Goal: Transaction & Acquisition: Subscribe to service/newsletter

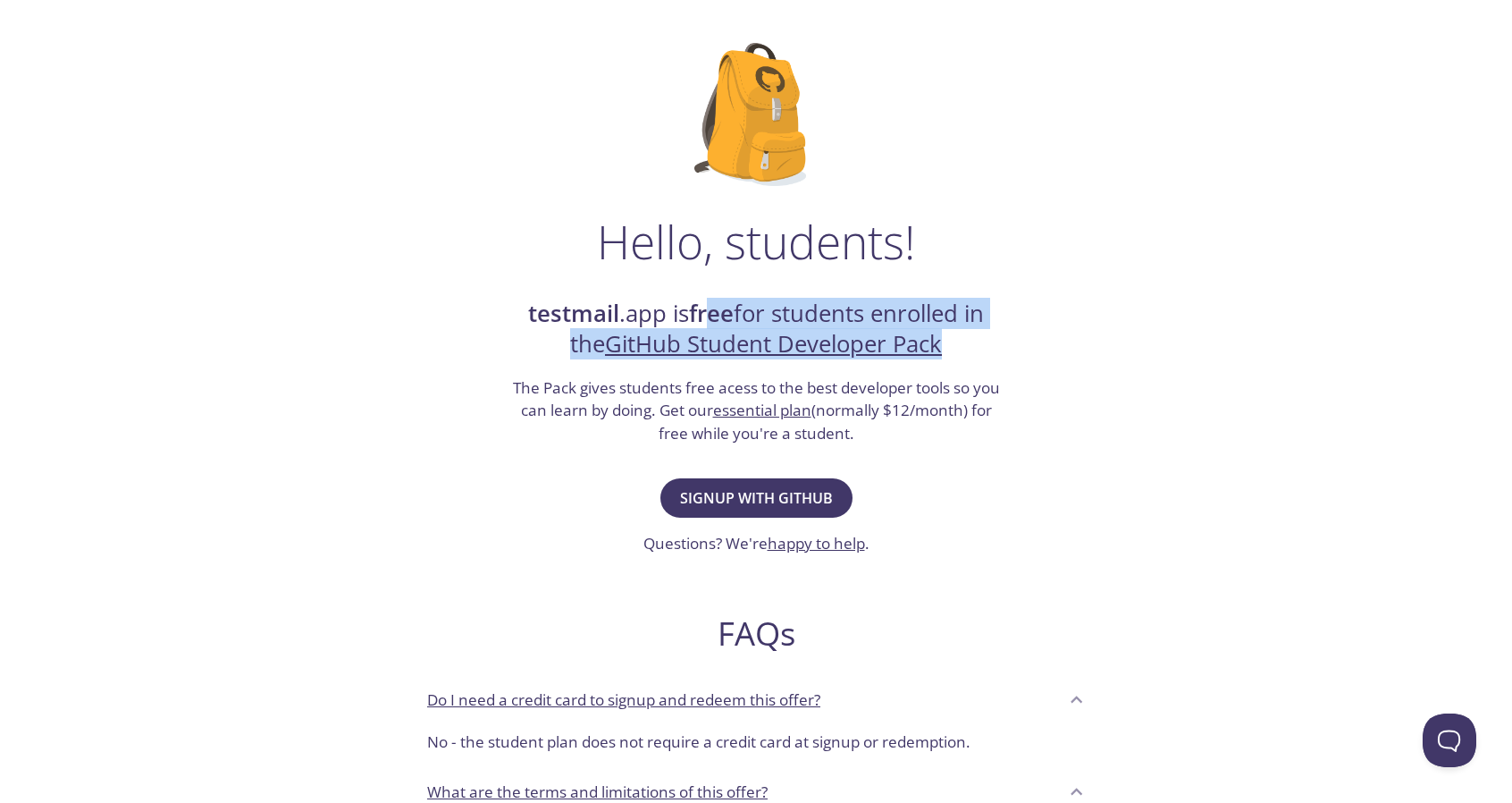
drag, startPoint x: 706, startPoint y: 309, endPoint x: 989, endPoint y: 337, distance: 284.4
click at [989, 337] on h2 "testmail .app is free for students enrolled in the GitHub Student Developer Pack" at bounding box center [756, 329] width 492 height 62
click at [1003, 335] on div "Hello, students! testmail .app is free for students enrolled in the GitHub Stud…" at bounding box center [756, 561] width 872 height 1092
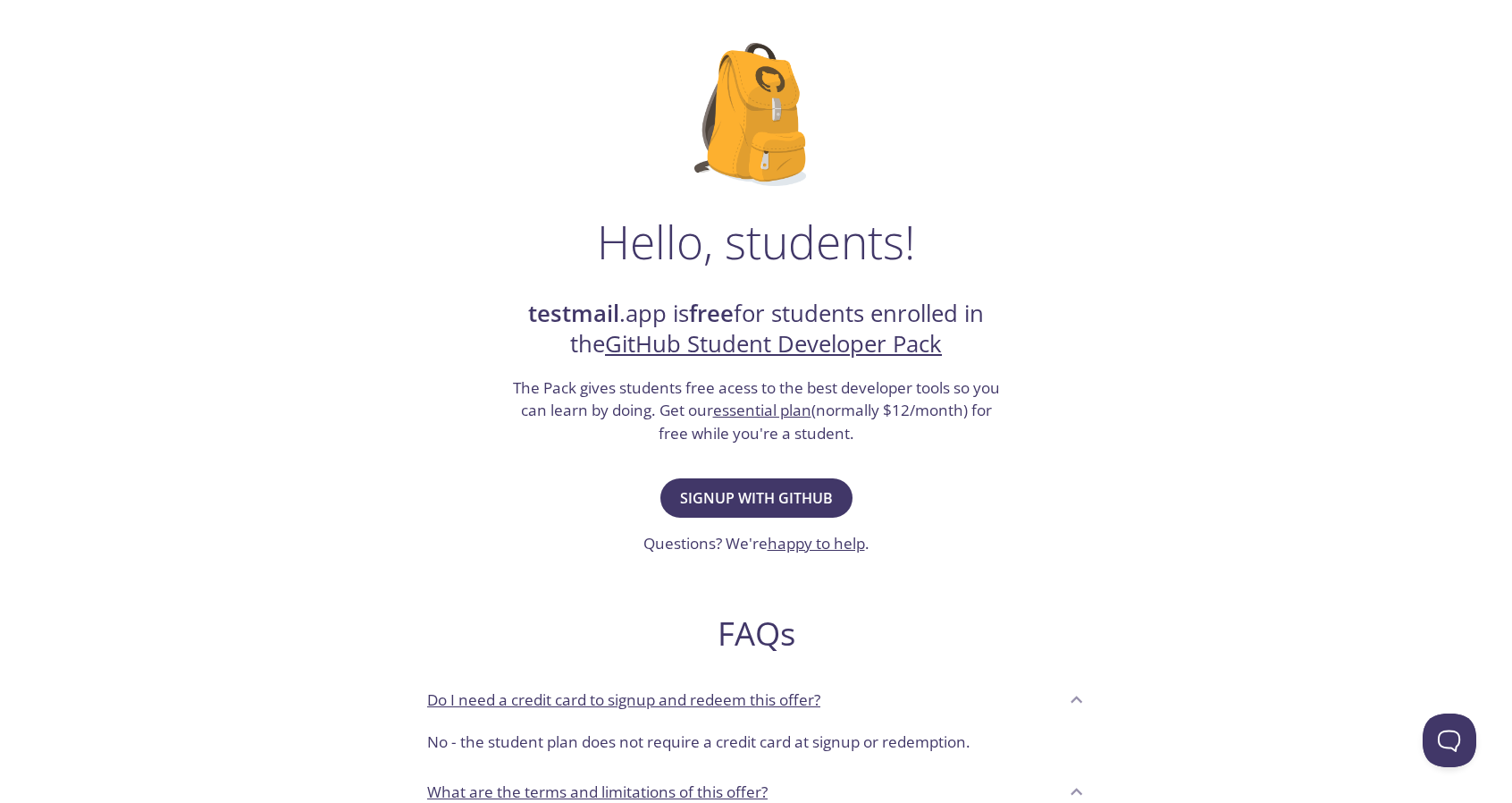
drag, startPoint x: 518, startPoint y: 384, endPoint x: 992, endPoint y: 428, distance: 476.0
click at [995, 427] on h3 "The Pack gives students free acess to the best developer tools so you can learn…" at bounding box center [756, 411] width 492 height 69
click at [962, 435] on h3 "The Pack gives students free acess to the best developer tools so you can learn…" at bounding box center [756, 411] width 492 height 69
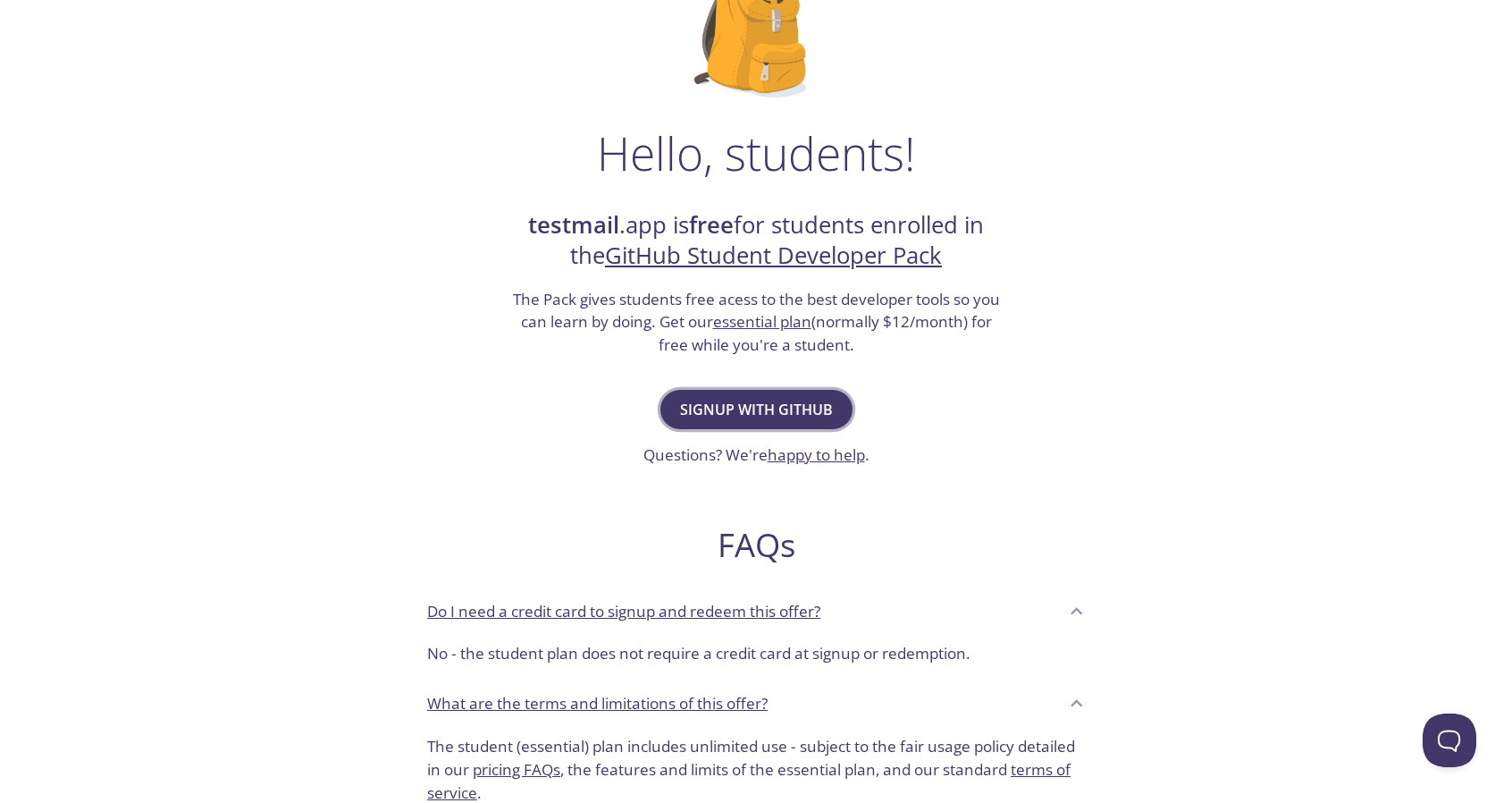
scroll to position [178, 0]
click at [746, 398] on span "Signup with GitHub" at bounding box center [756, 408] width 153 height 25
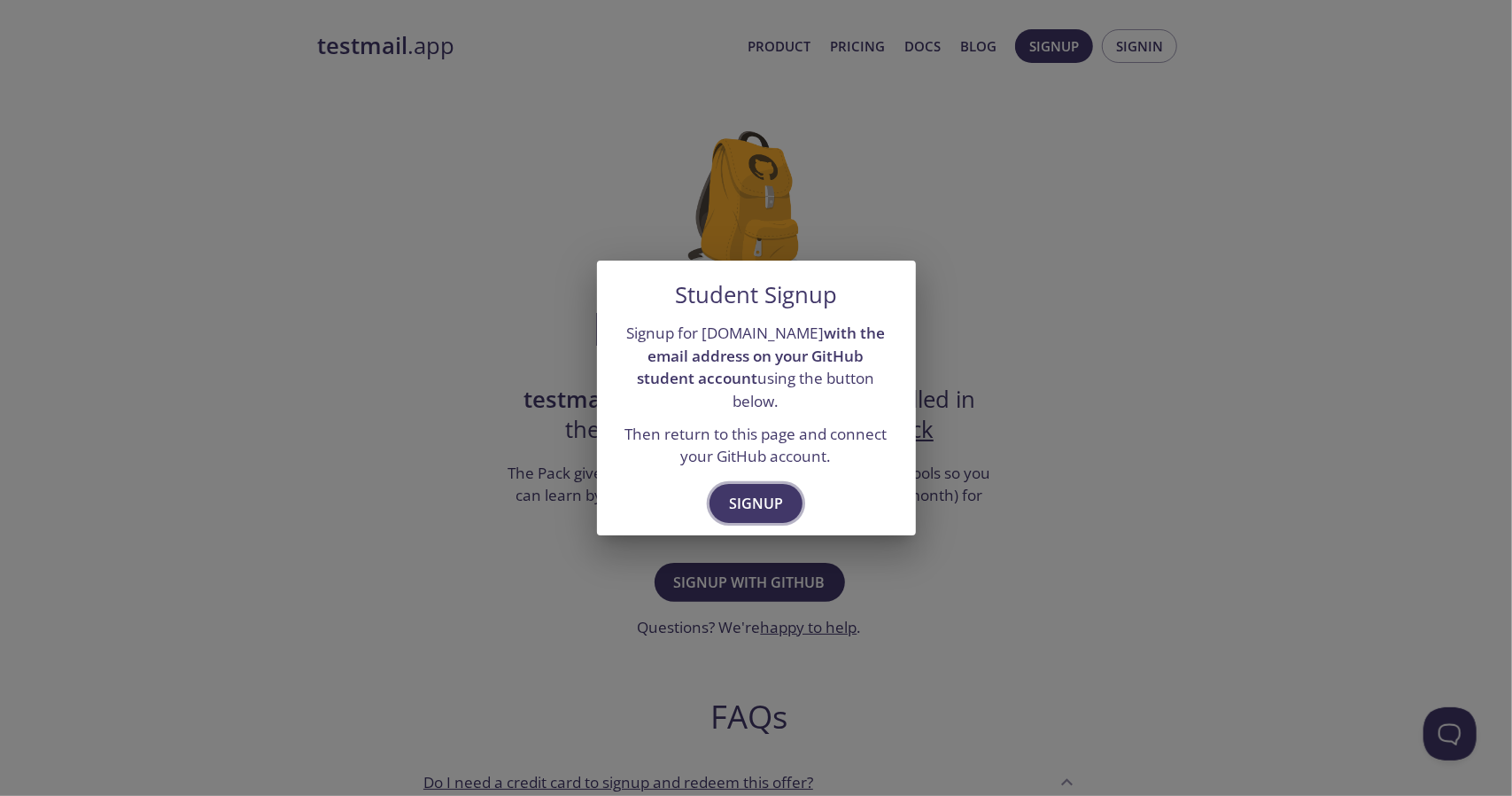
click at [766, 491] on span "Signup" at bounding box center [756, 503] width 54 height 24
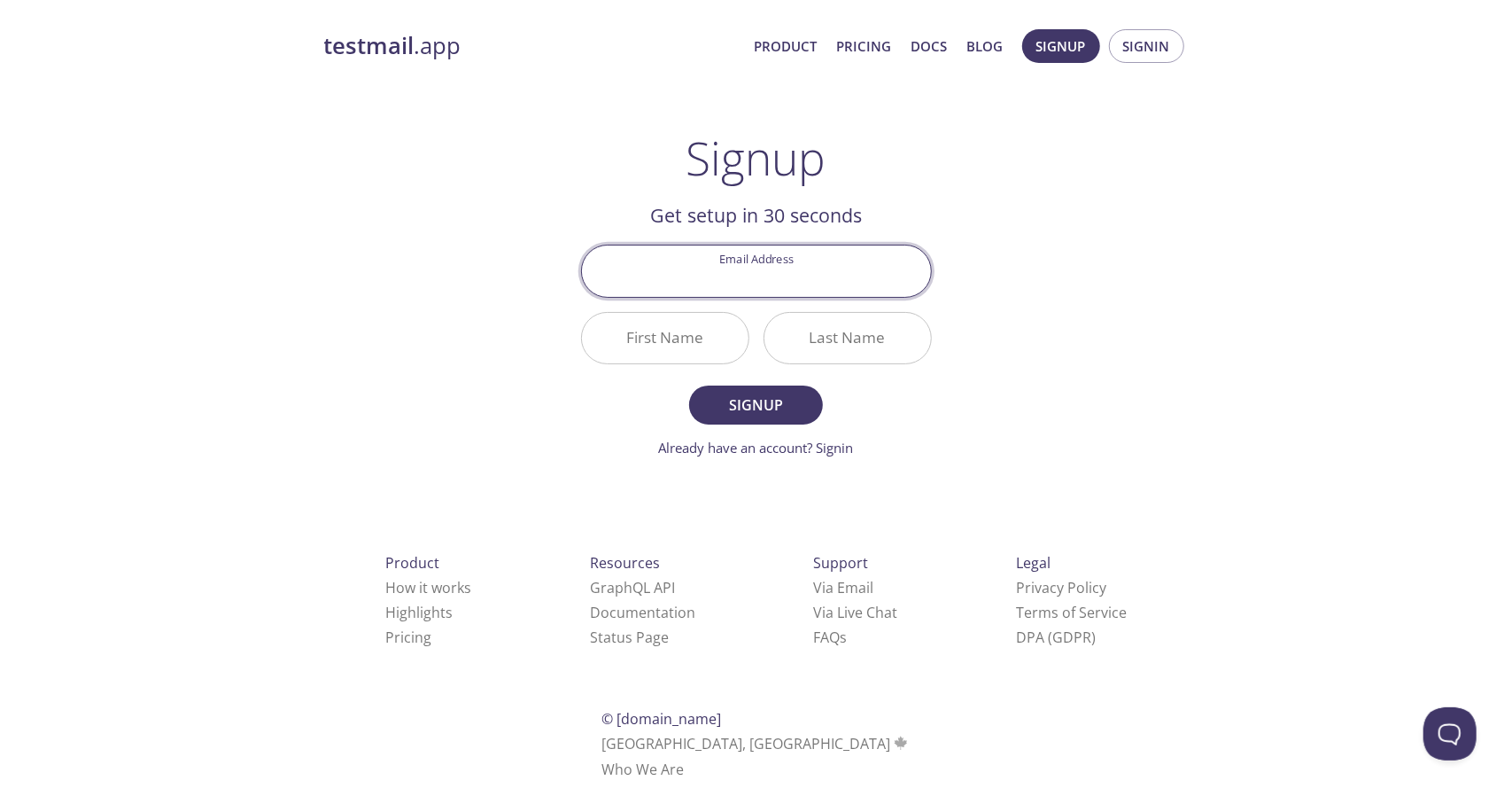
click at [768, 282] on input "Email Address" at bounding box center [756, 271] width 349 height 51
type input "[EMAIL_ADDRESS][DOMAIN_NAME]"
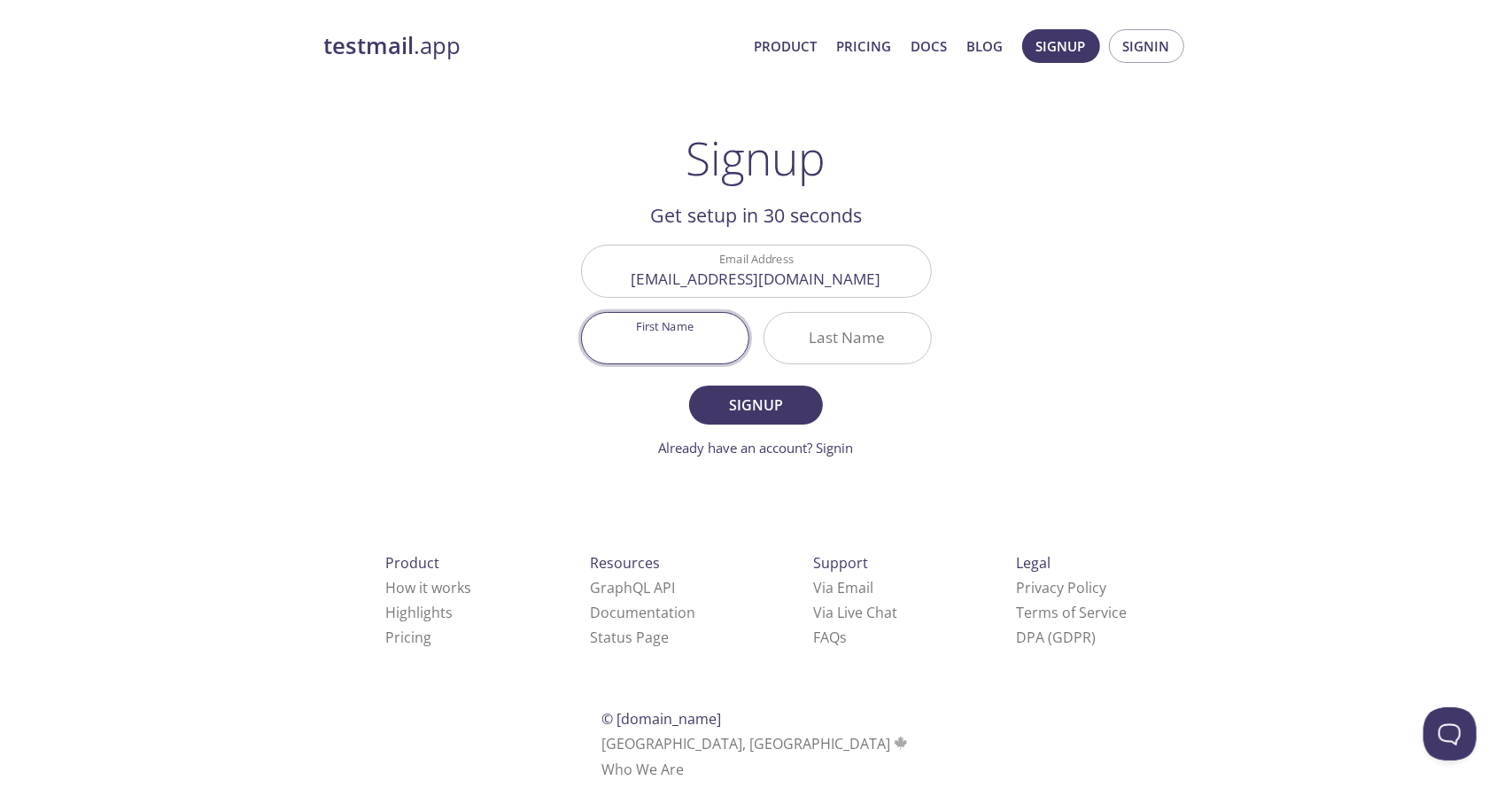
click at [670, 350] on input "First Name" at bounding box center [665, 338] width 167 height 51
type input "[PERSON_NAME]"
click at [844, 339] on input "Last Name" at bounding box center [848, 338] width 167 height 51
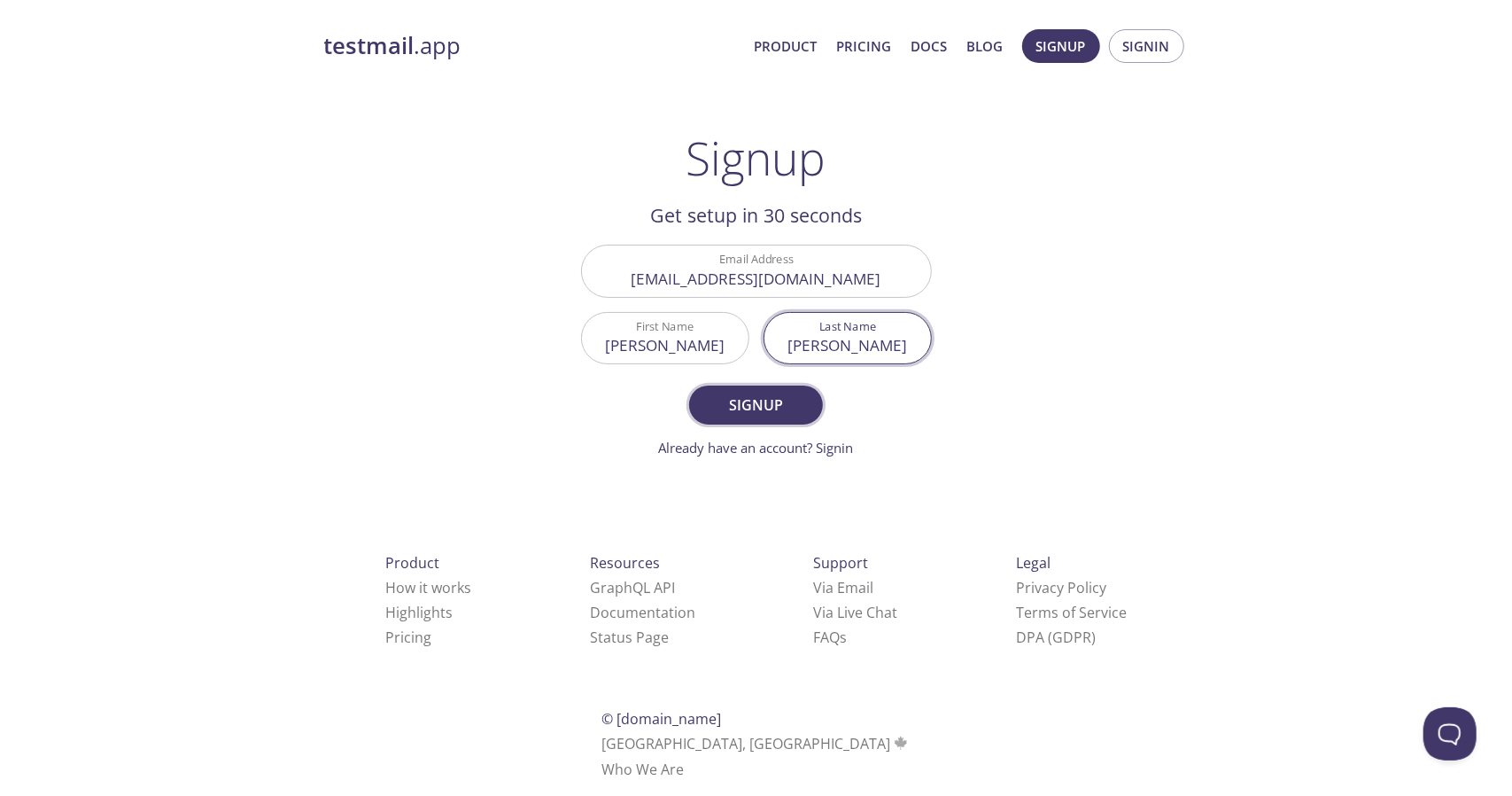
type input "[PERSON_NAME]"
click at [747, 393] on span "Signup" at bounding box center [756, 404] width 94 height 24
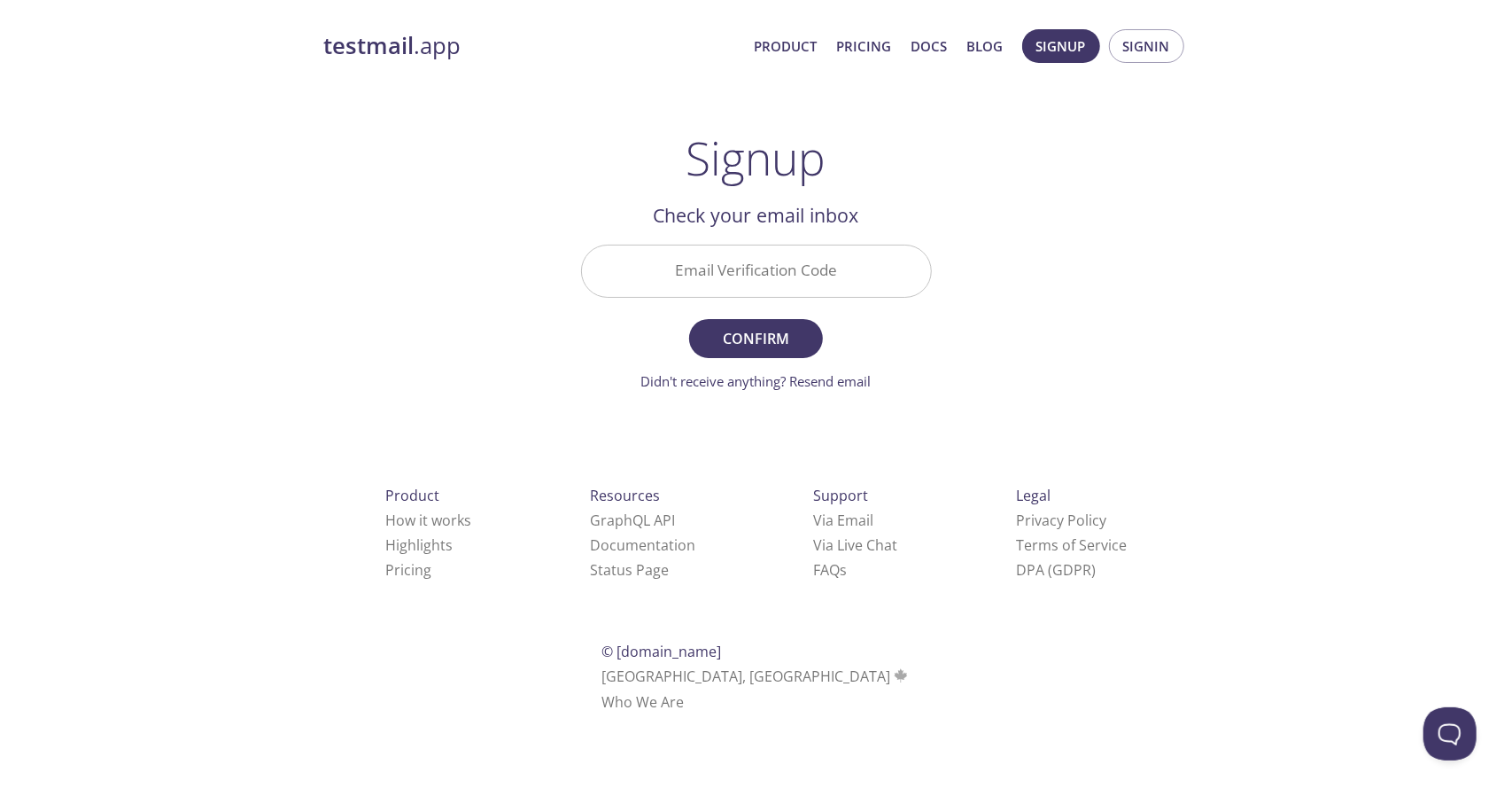
click at [794, 269] on input "Email Verification Code" at bounding box center [756, 271] width 349 height 51
paste input "TNCZ1YX"
type input "TNCZ1YX"
click at [769, 339] on span "Confirm" at bounding box center [756, 338] width 94 height 24
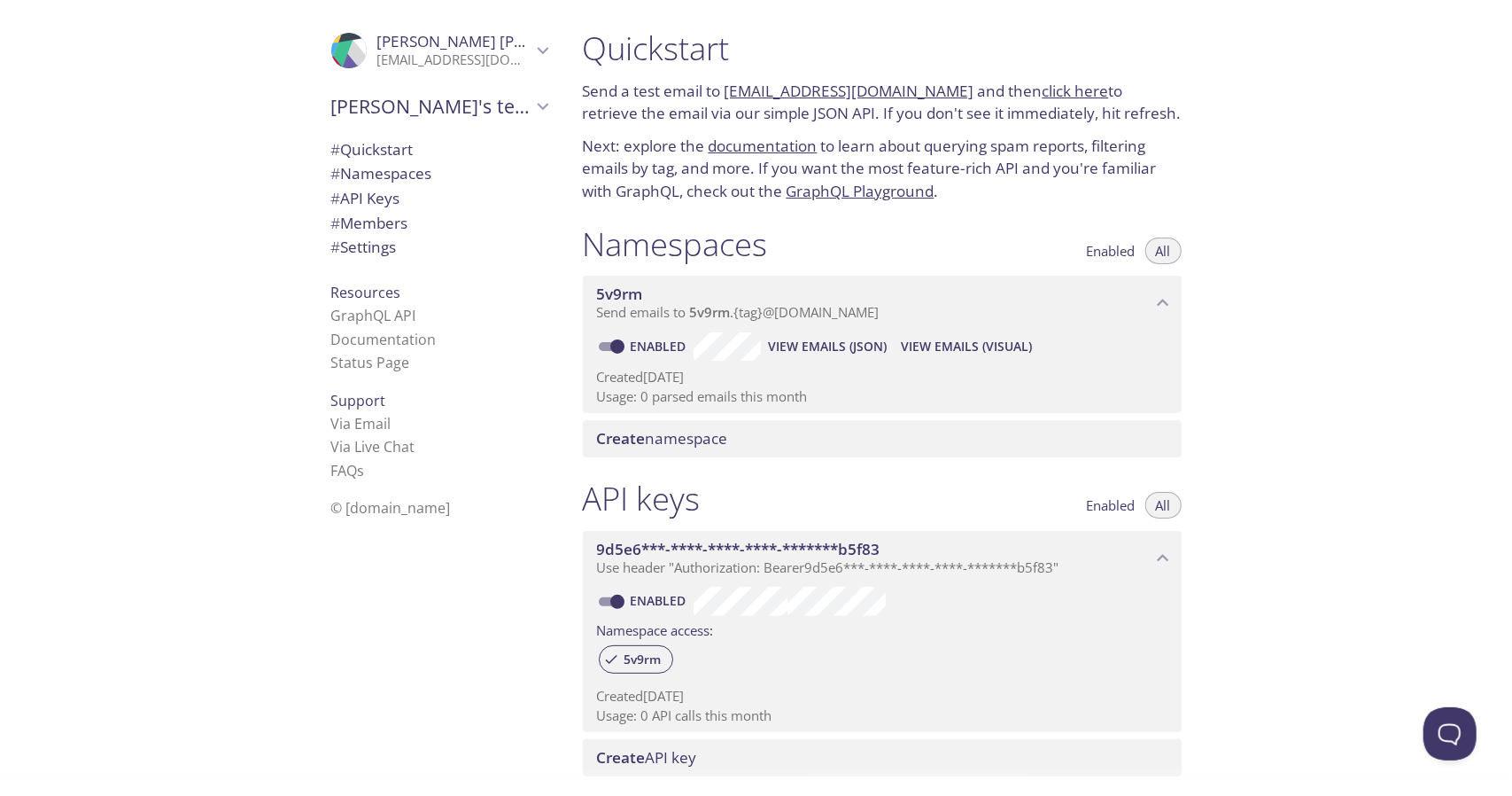
drag, startPoint x: 585, startPoint y: 90, endPoint x: 1160, endPoint y: 104, distance: 575.2
click at [1160, 104] on p "Send a test email to [EMAIL_ADDRESS][DOMAIN_NAME] and then click here to retrie…" at bounding box center [882, 103] width 599 height 45
click at [1054, 87] on link "click here" at bounding box center [1076, 91] width 66 height 21
click at [775, 82] on link "[EMAIL_ADDRESS][DOMAIN_NAME]" at bounding box center [850, 91] width 250 height 21
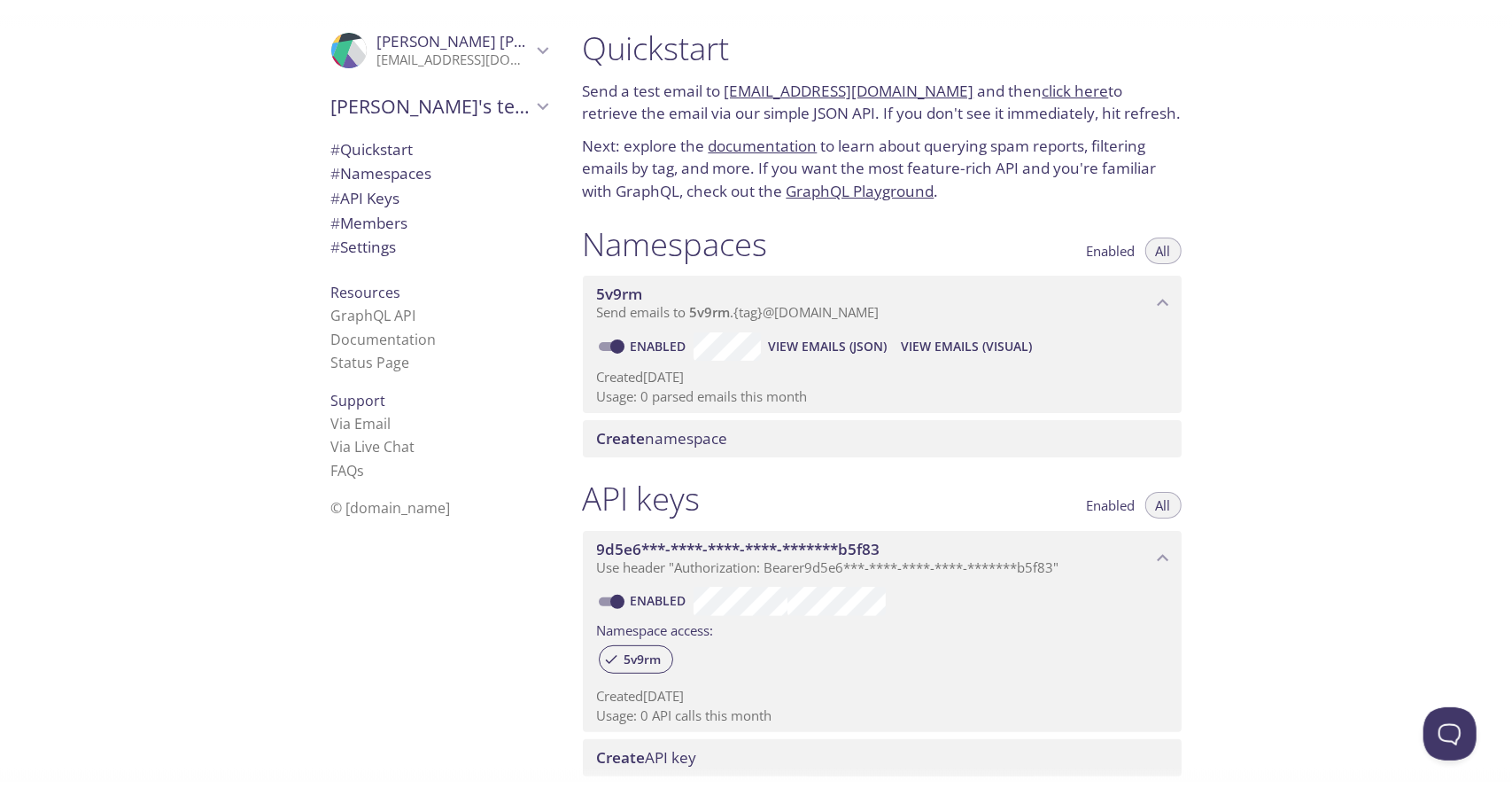
drag, startPoint x: 724, startPoint y: 92, endPoint x: 948, endPoint y: 100, distance: 224.1
click at [948, 100] on p "Send a test email to [EMAIL_ADDRESS][DOMAIN_NAME] and then click here to retrie…" at bounding box center [882, 103] width 599 height 45
copy p "[EMAIL_ADDRESS][DOMAIN_NAME]"
click at [1043, 90] on link "click here" at bounding box center [1076, 91] width 66 height 21
click at [1005, 129] on div "Quickstart Send a test email to [EMAIL_ADDRESS][DOMAIN_NAME] and then click her…" at bounding box center [882, 115] width 627 height 195
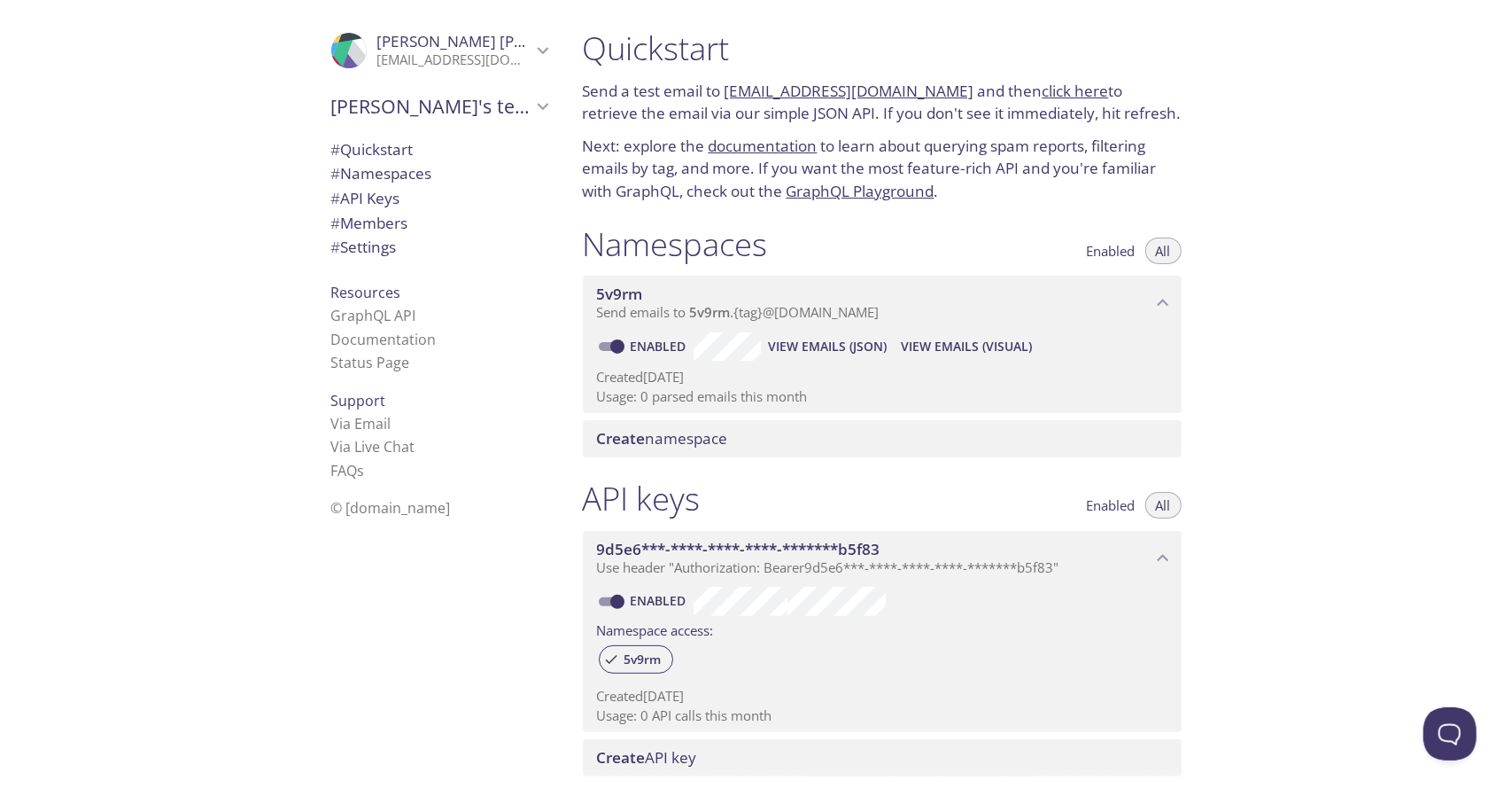
click at [1154, 290] on div "5v9rm Send emails to 5v9rm . {tag} @[DOMAIN_NAME]" at bounding box center [882, 303] width 599 height 55
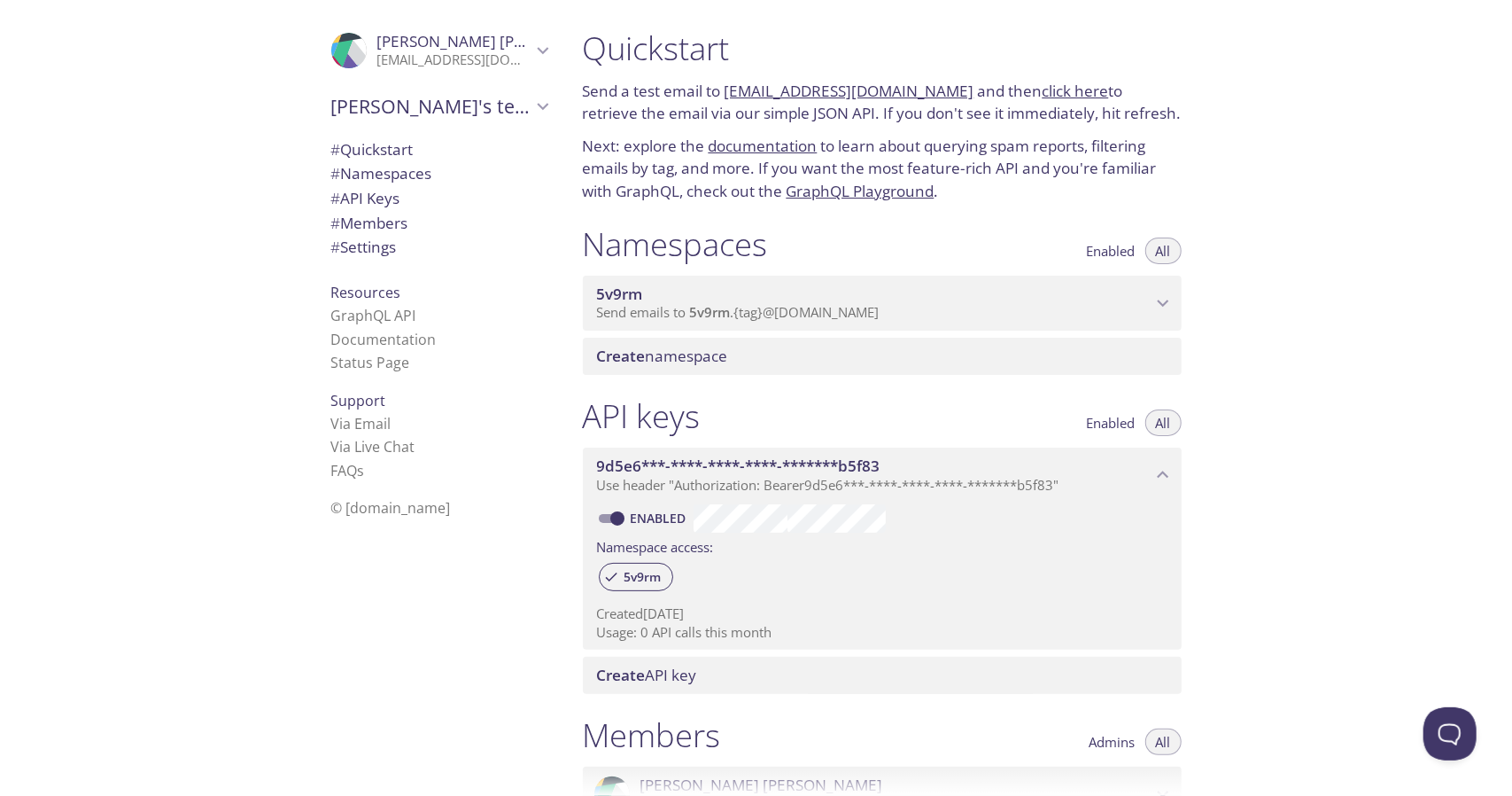
click at [1154, 292] on div "5v9rm Send emails to 5v9rm . {tag} @[DOMAIN_NAME]" at bounding box center [882, 303] width 599 height 55
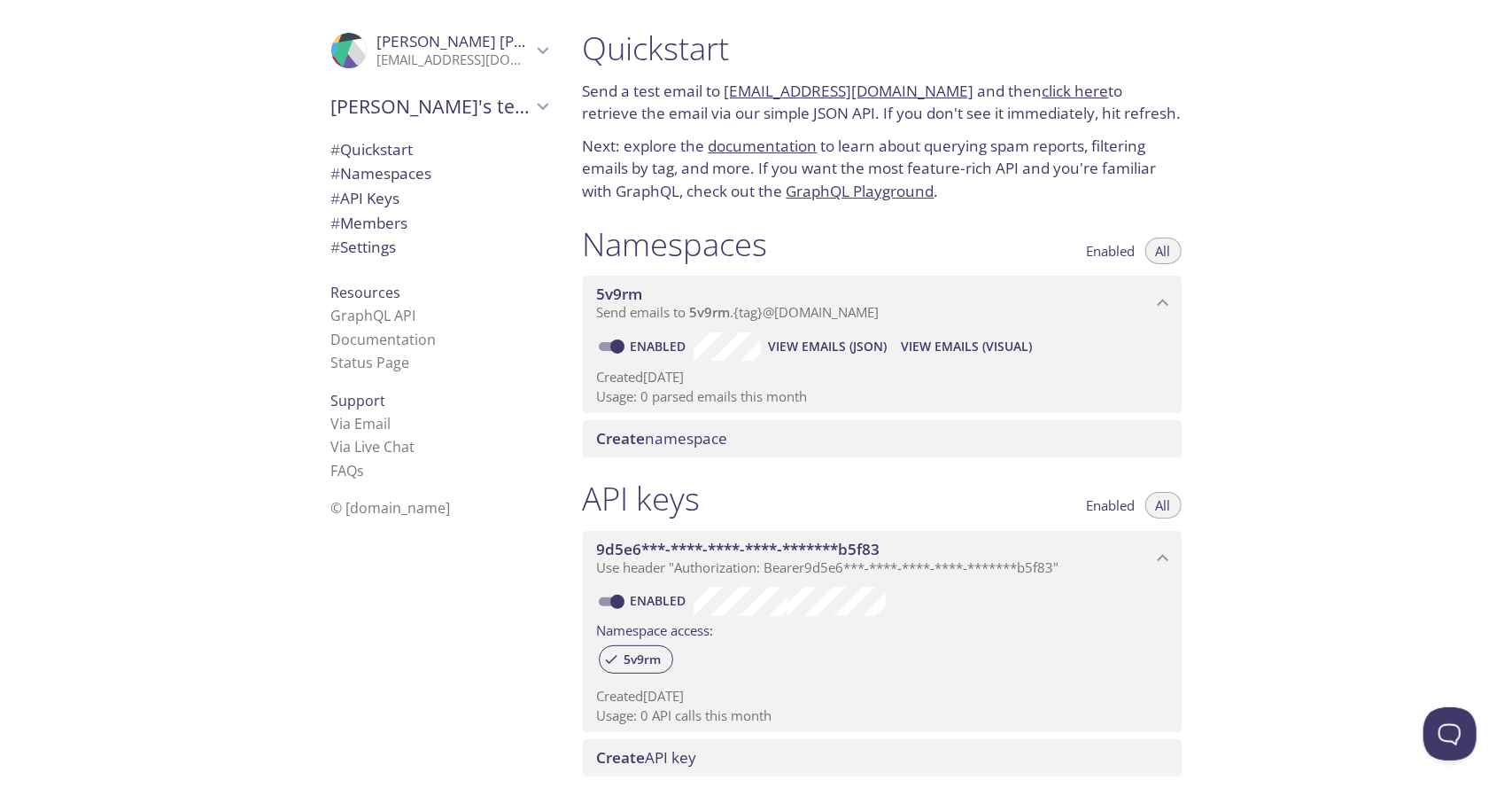
click at [608, 343] on input "Enabled" at bounding box center [617, 347] width 63 height 21
click at [608, 343] on input "Disabled" at bounding box center [603, 347] width 63 height 21
checkbox input "true"
click at [407, 147] on span "# Quickstart" at bounding box center [439, 150] width 216 height 23
click at [366, 510] on span "© [DOMAIN_NAME]" at bounding box center [391, 508] width 119 height 20
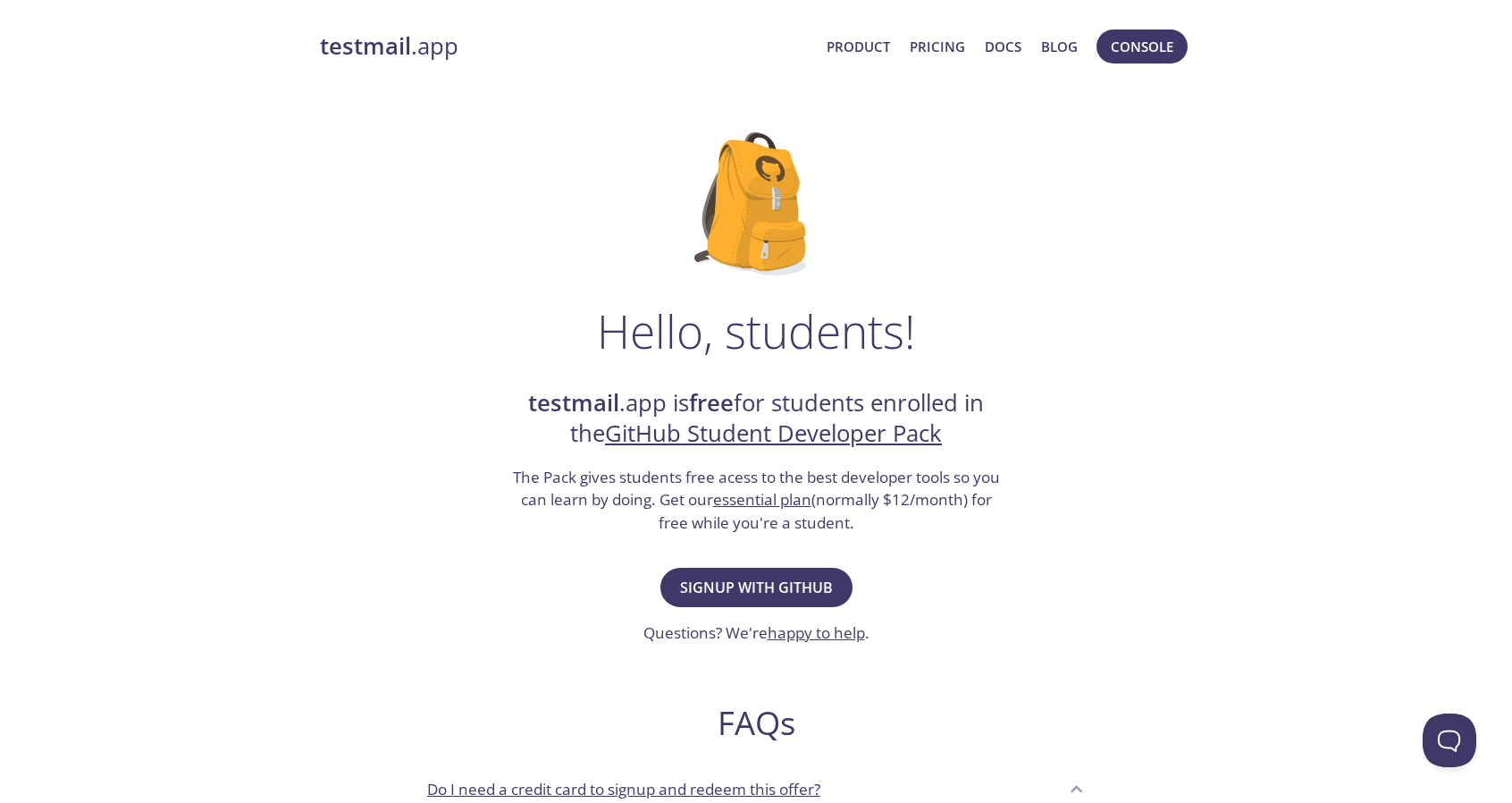
click at [434, 48] on link "testmail .app" at bounding box center [566, 46] width 493 height 31
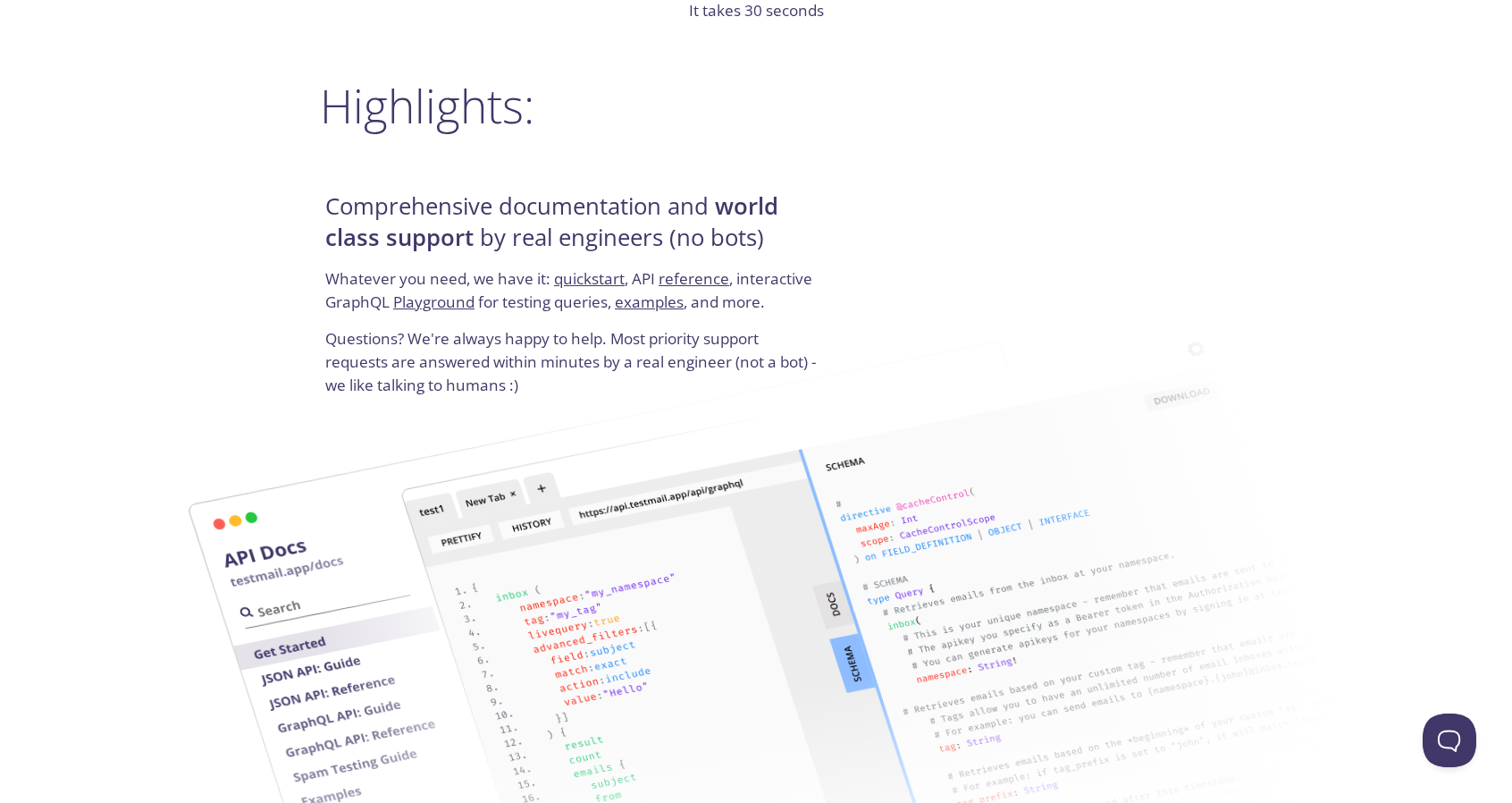
scroll to position [2145, 0]
